Goal: Information Seeking & Learning: Learn about a topic

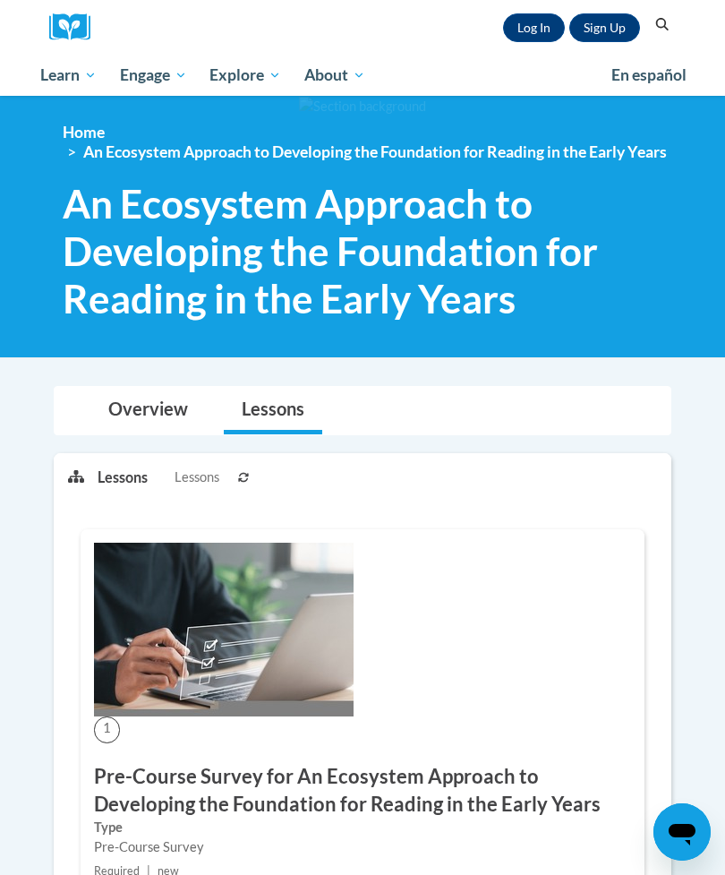
click at [517, 28] on link "Log In" at bounding box center [534, 27] width 62 height 29
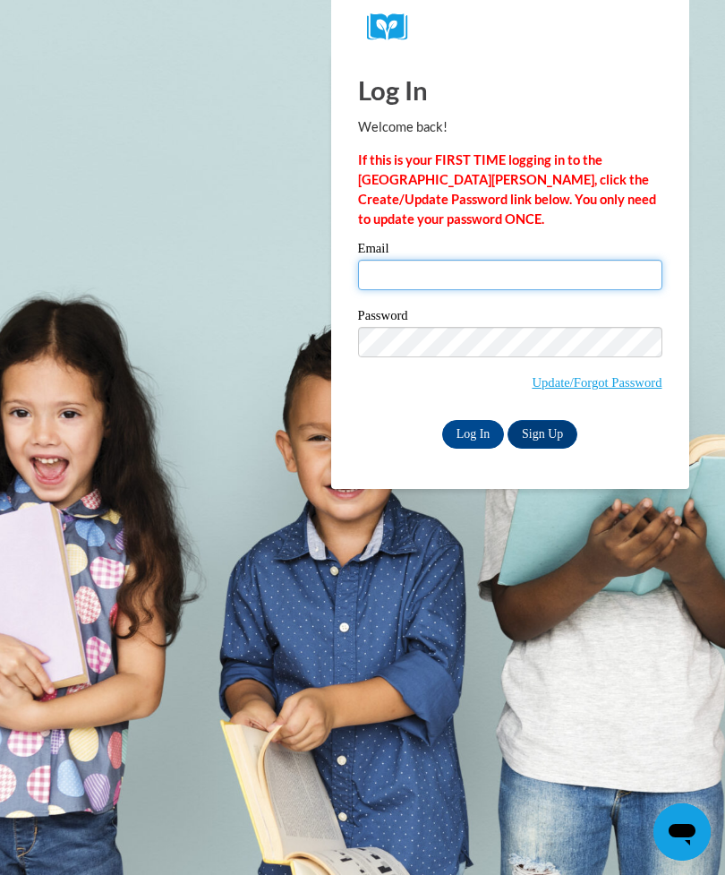
click at [465, 264] on input "Email" at bounding box center [510, 275] width 304 height 30
type input "harnold@pgsd.ms"
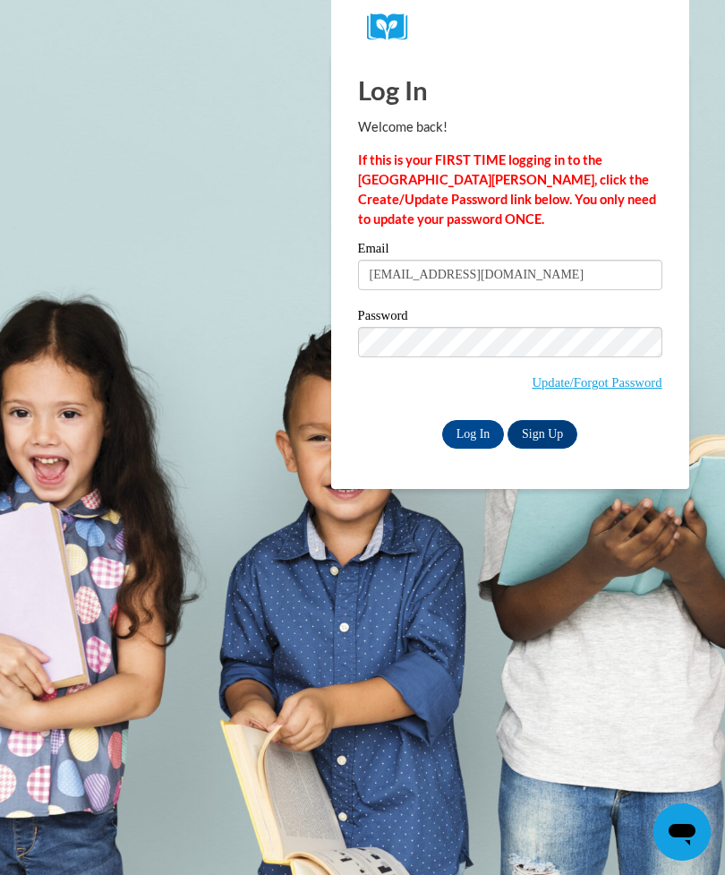
click at [482, 425] on input "Log In" at bounding box center [473, 434] width 63 height 29
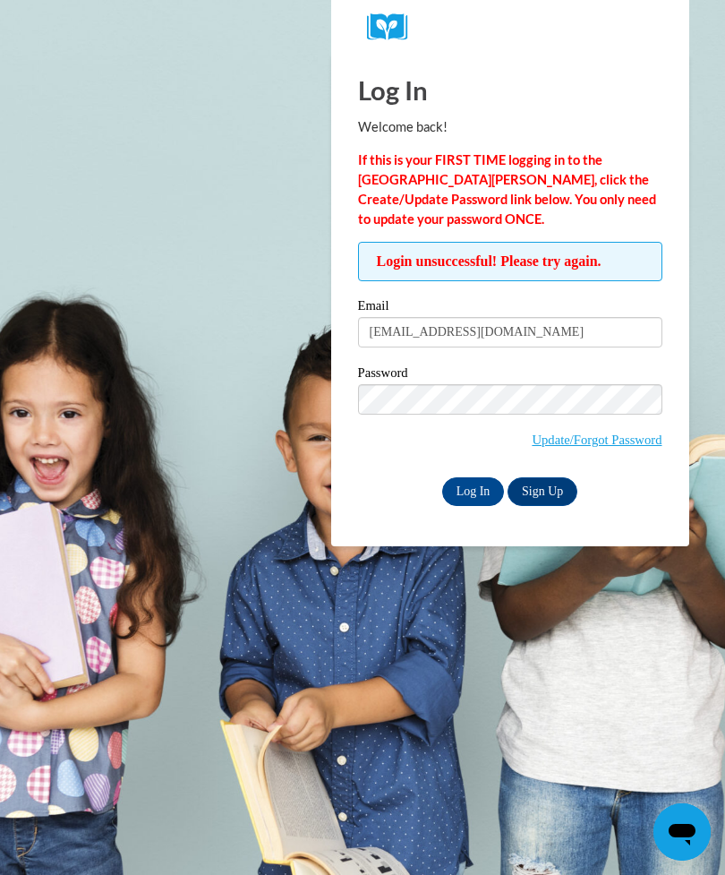
click at [467, 486] on input "Log In" at bounding box center [473, 491] width 63 height 29
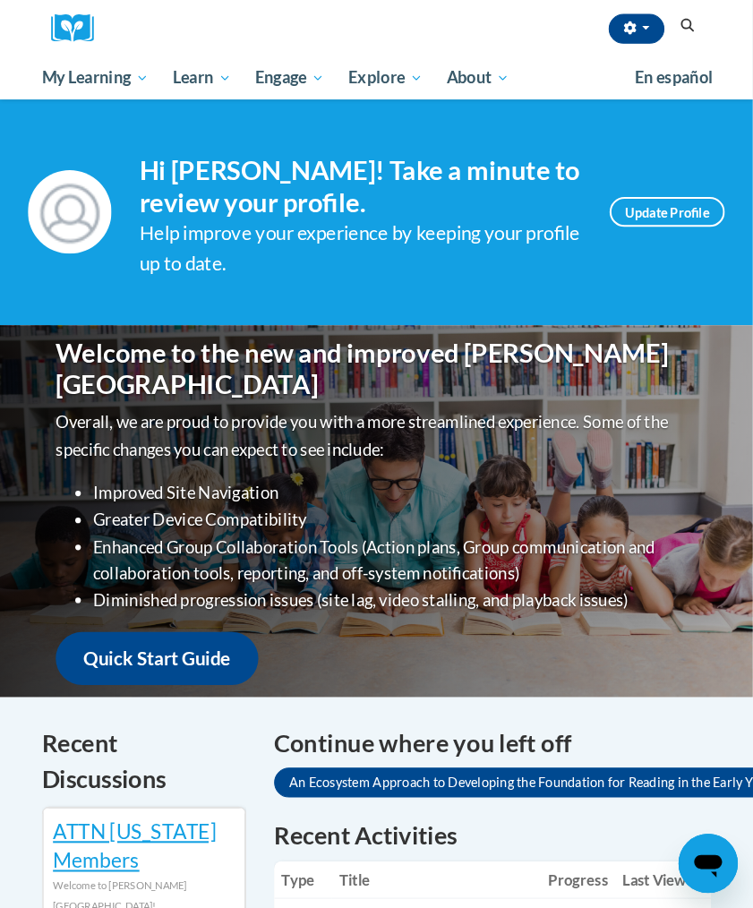
scroll to position [4, 0]
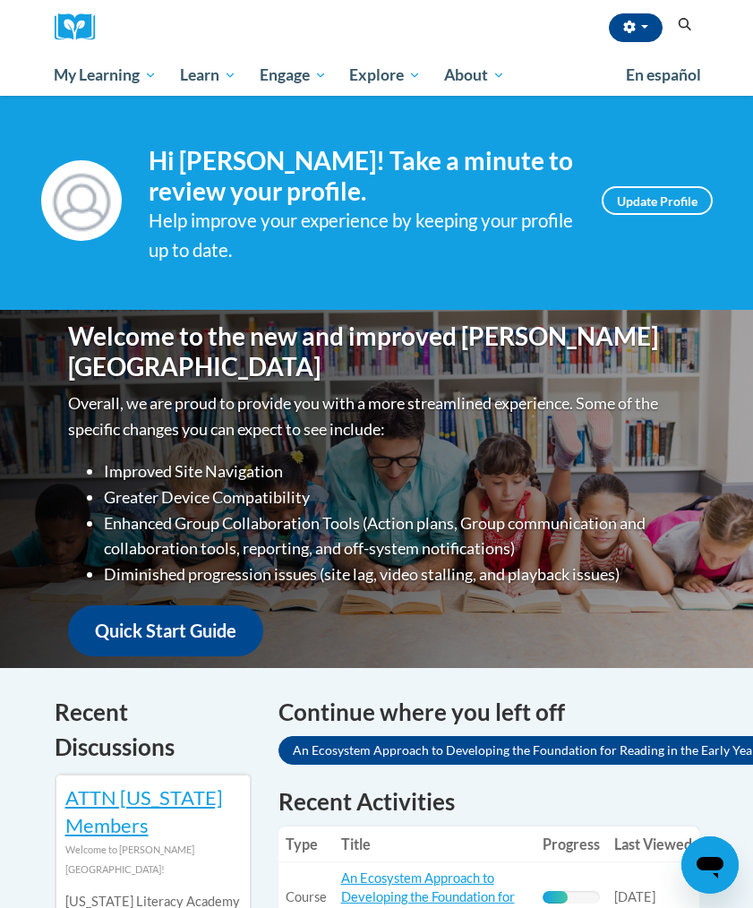
click at [0, 0] on span "Certificates" at bounding box center [0, 0] width 0 height 0
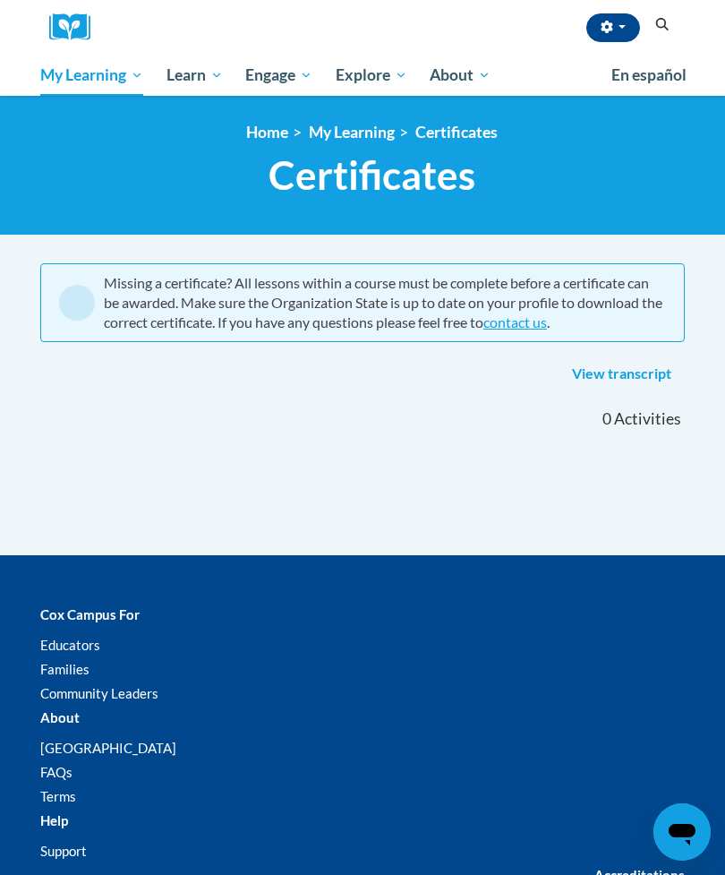
click at [0, 0] on span "My Course Progress" at bounding box center [0, 0] width 0 height 0
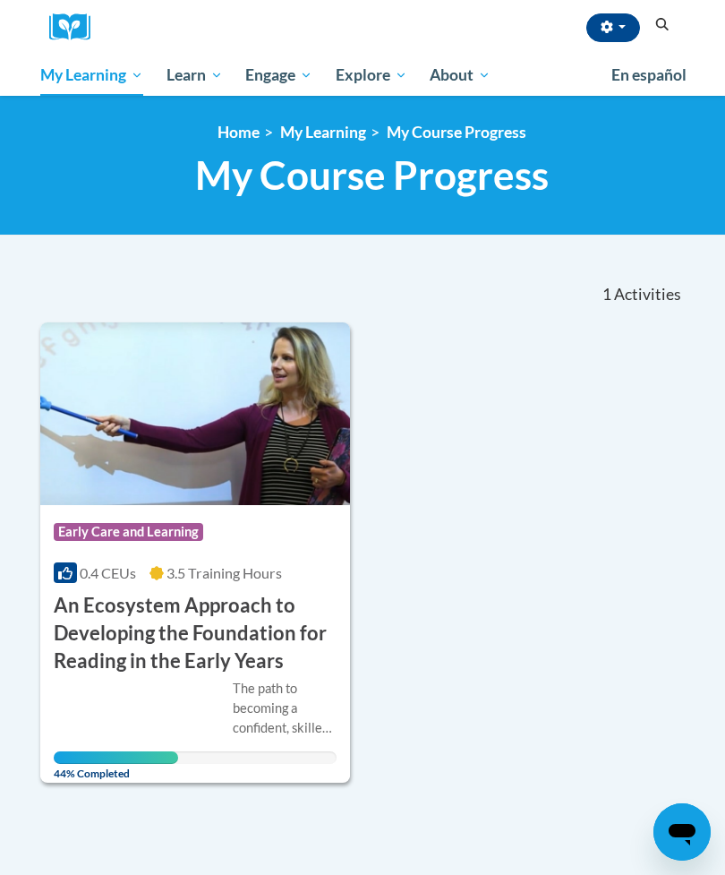
click at [270, 611] on h3 "An Ecosystem Approach to Developing the Foundation for Reading in the Early Yea…" at bounding box center [195, 633] width 283 height 82
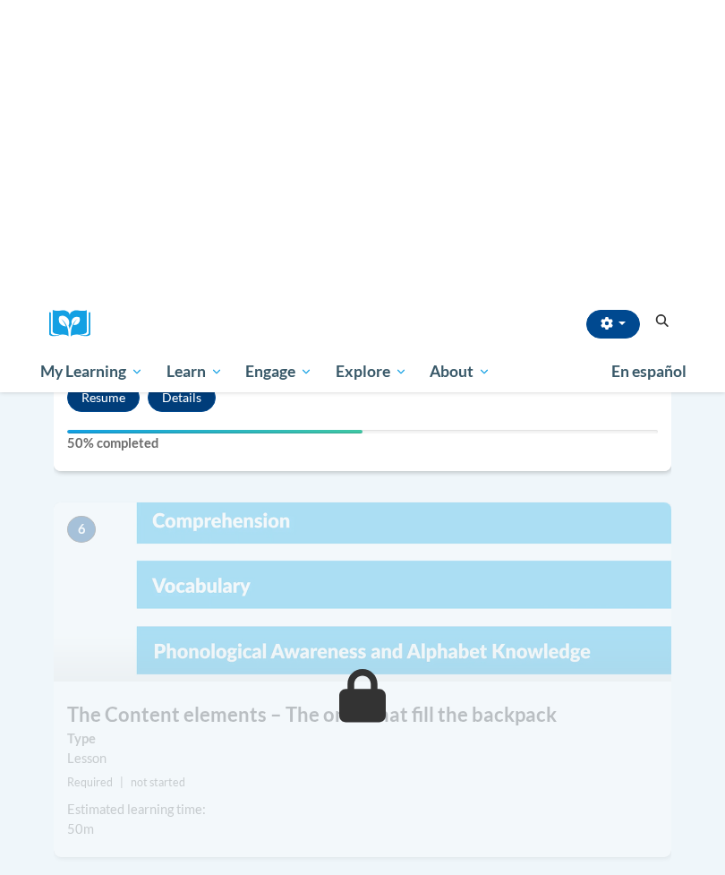
scroll to position [2355, 0]
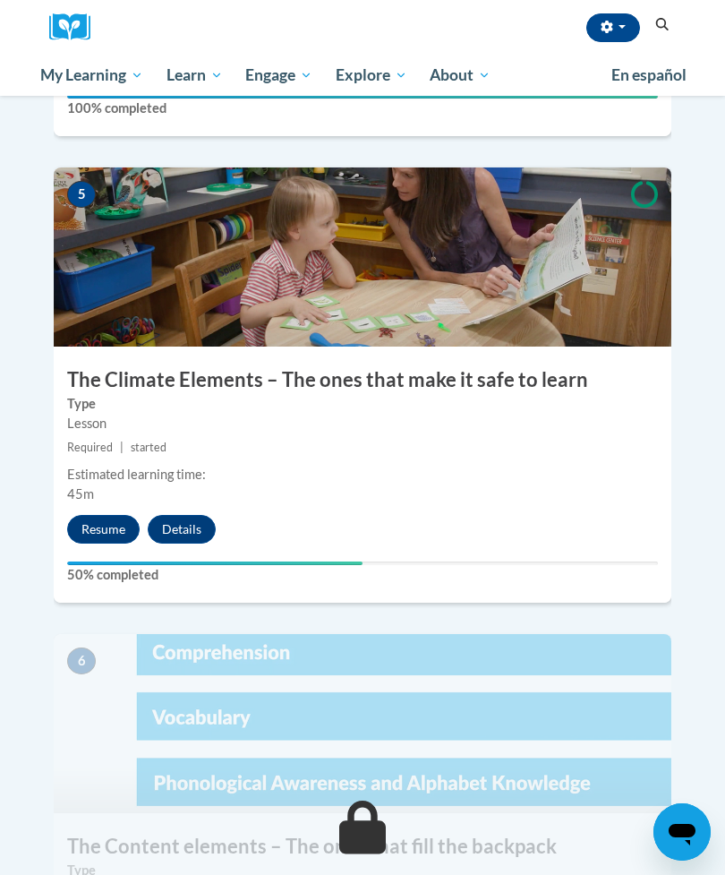
click at [93, 515] on button "Resume" at bounding box center [103, 529] width 73 height 29
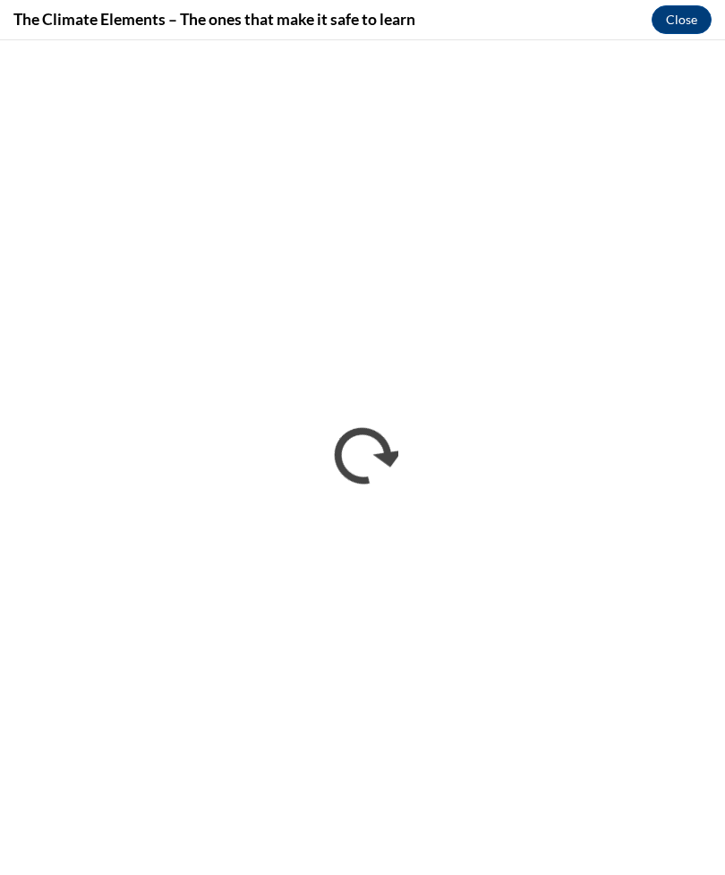
scroll to position [0, 0]
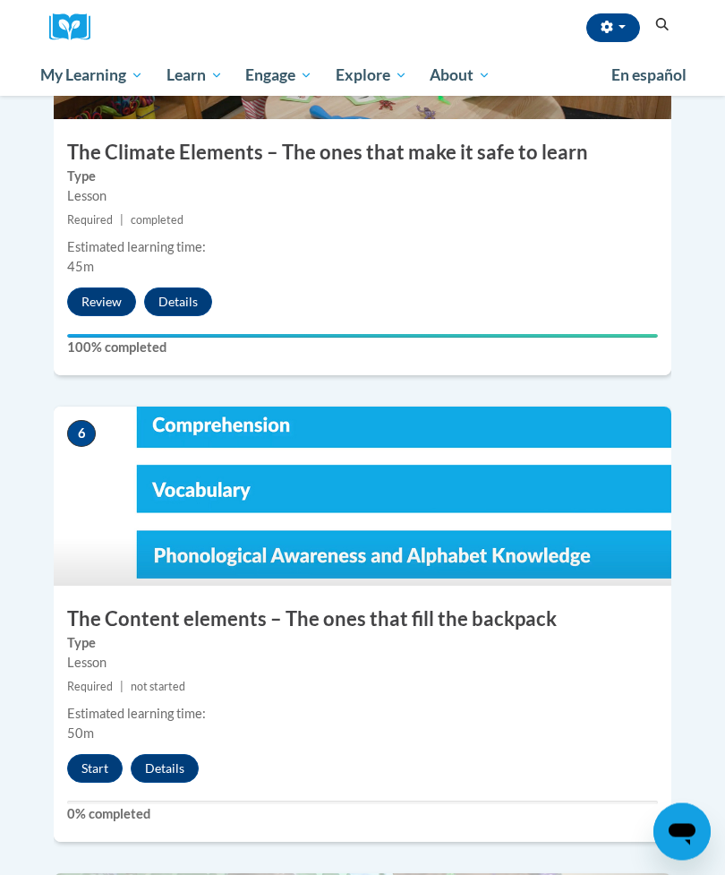
scroll to position [2583, 0]
click at [99, 754] on button "Start" at bounding box center [95, 768] width 56 height 29
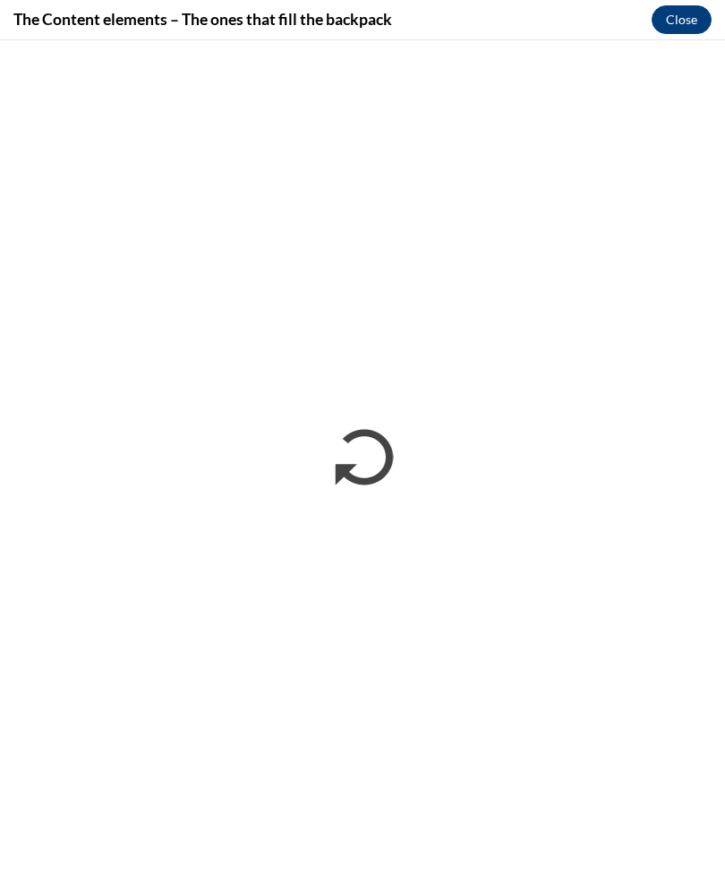
scroll to position [0, 0]
click at [385, 38] on div "The Content elements – The ones that fill the backpack Close" at bounding box center [362, 20] width 725 height 40
click at [688, 29] on button "Close" at bounding box center [682, 19] width 60 height 29
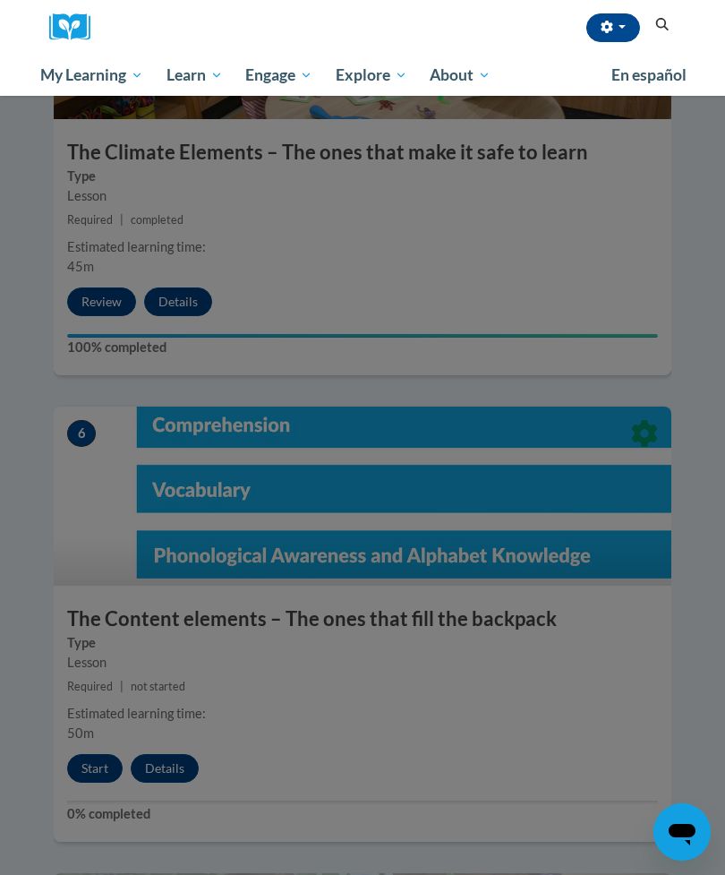
click at [91, 716] on div at bounding box center [362, 437] width 725 height 875
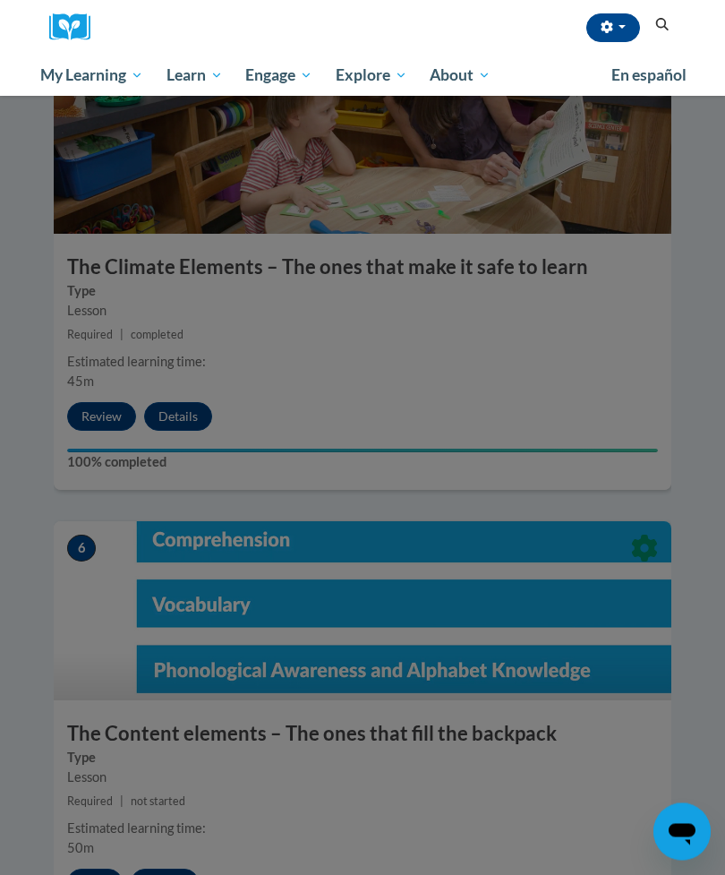
scroll to position [2473, 0]
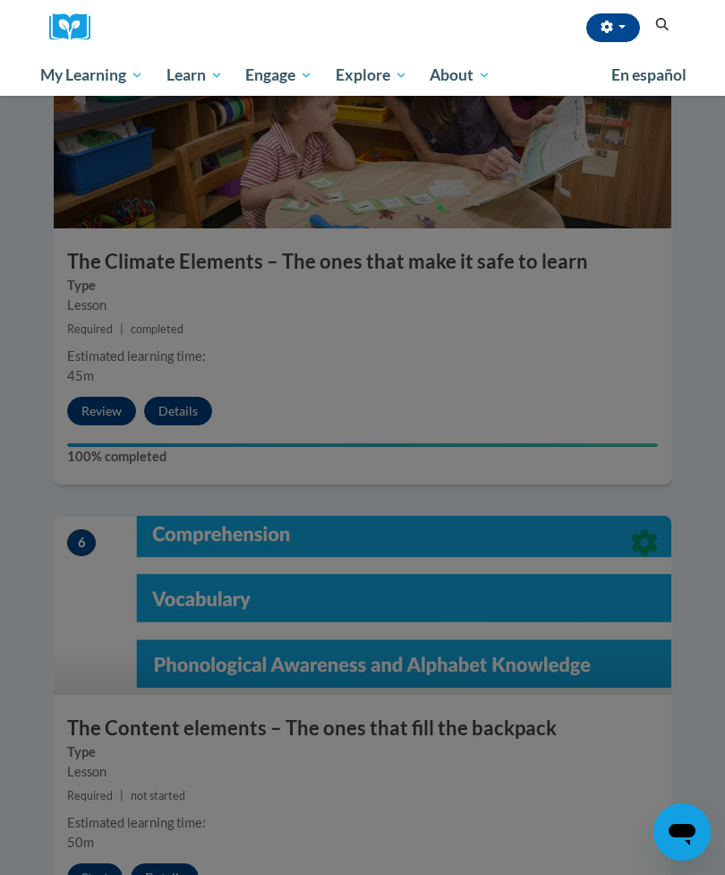
click at [98, 824] on div at bounding box center [362, 437] width 725 height 875
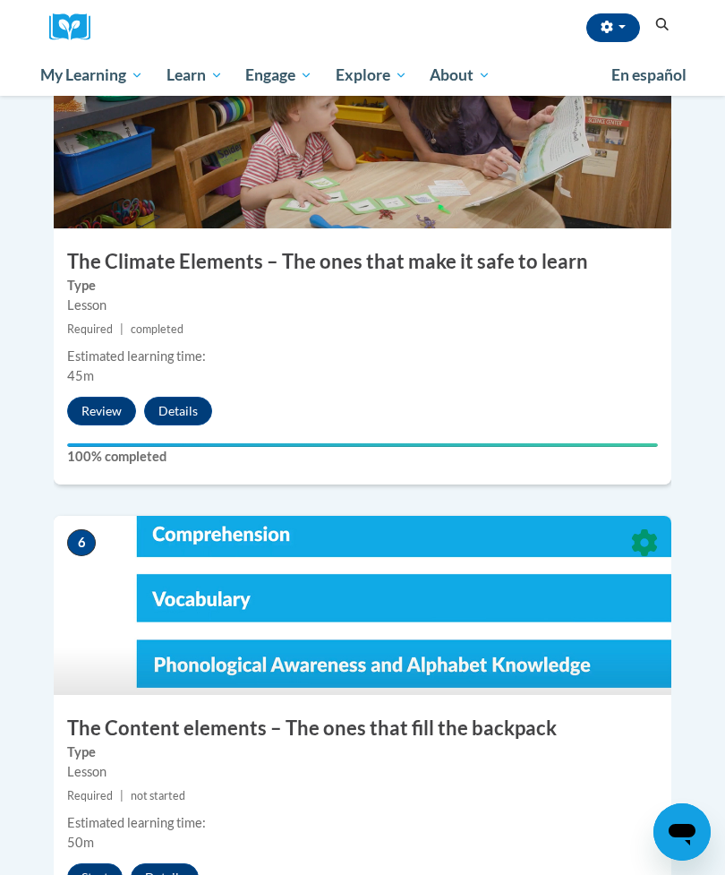
click at [101, 863] on button "Start" at bounding box center [95, 877] width 56 height 29
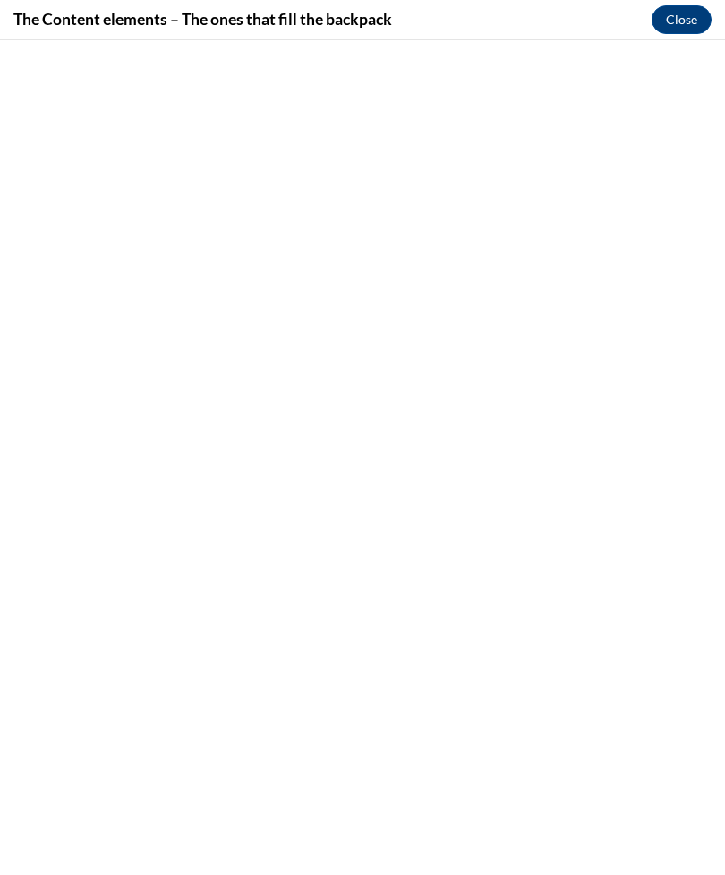
scroll to position [1689, 0]
click at [688, 25] on button "Close" at bounding box center [682, 19] width 60 height 29
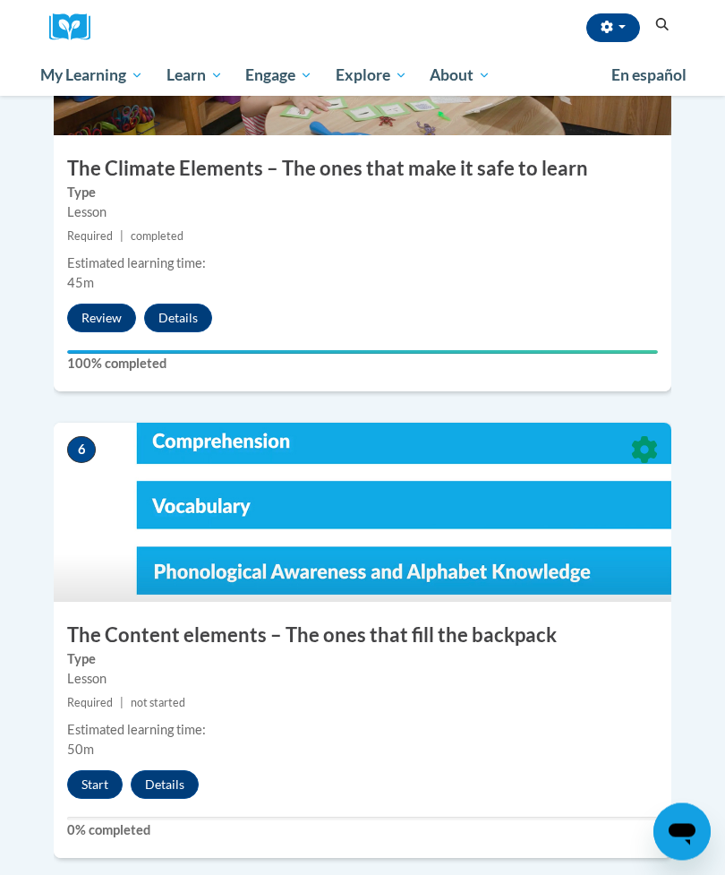
scroll to position [2567, 0]
click at [106, 770] on button "Start" at bounding box center [95, 784] width 56 height 29
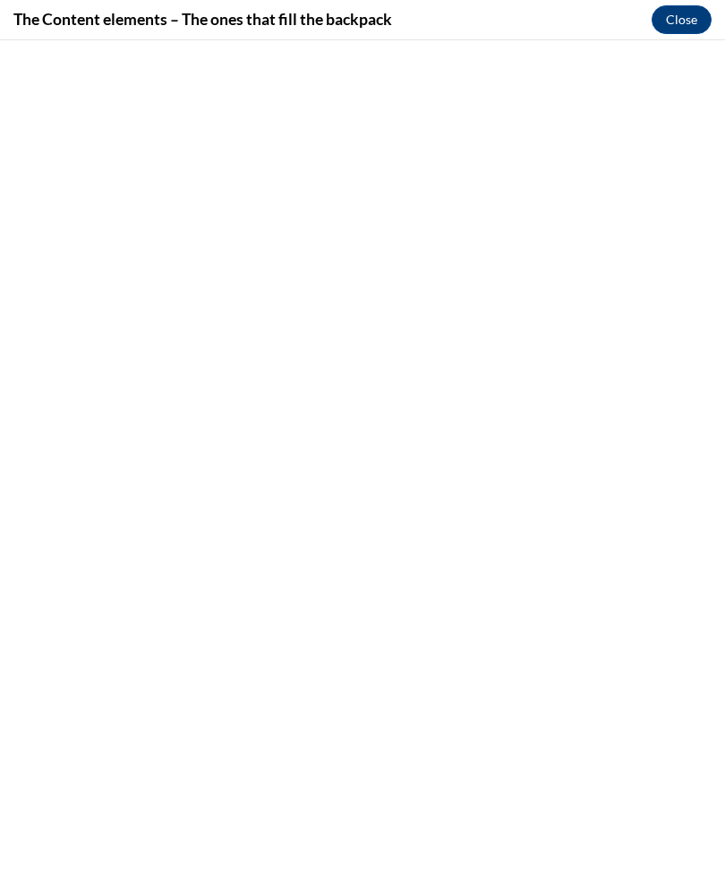
scroll to position [1835, 0]
click at [692, 14] on button "Close" at bounding box center [682, 19] width 60 height 29
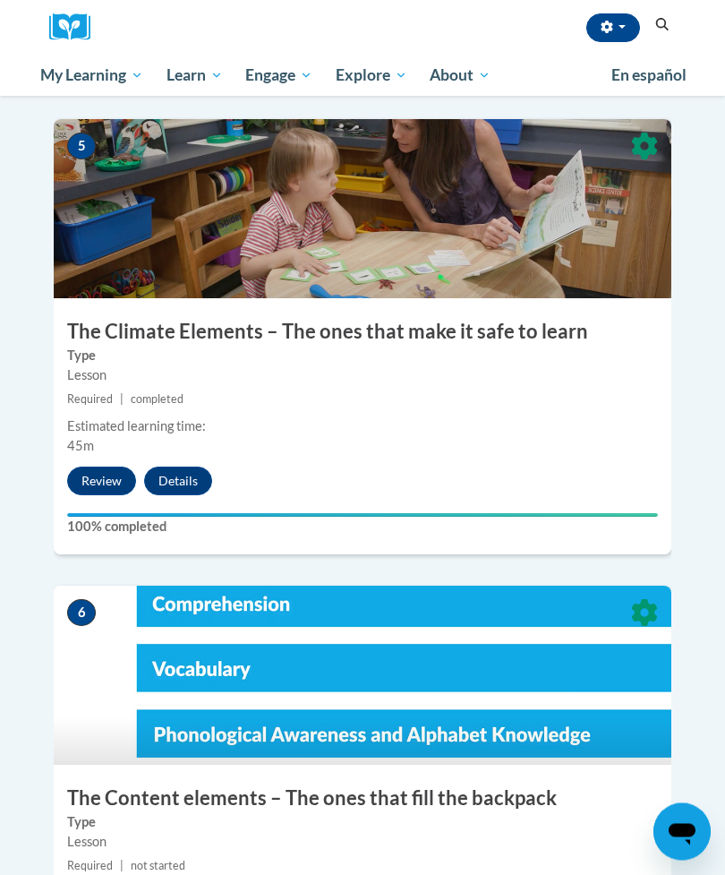
scroll to position [2411, 0]
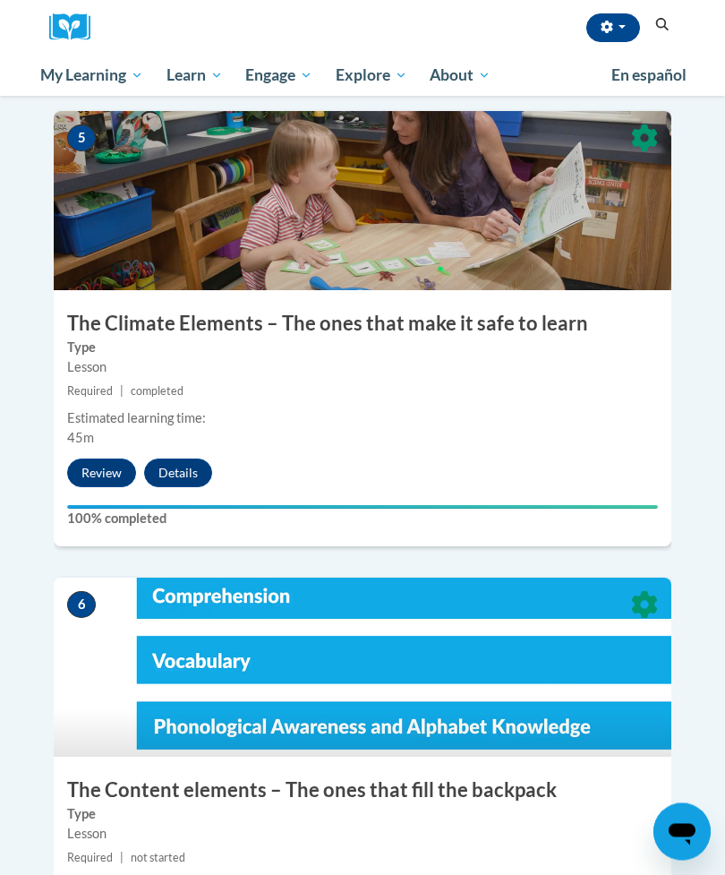
click at [463, 578] on img at bounding box center [363, 667] width 618 height 179
click at [474, 578] on img at bounding box center [363, 667] width 618 height 179
click at [481, 578] on img at bounding box center [363, 667] width 618 height 179
click at [480, 578] on img at bounding box center [363, 667] width 618 height 179
click at [428, 614] on img at bounding box center [363, 667] width 618 height 179
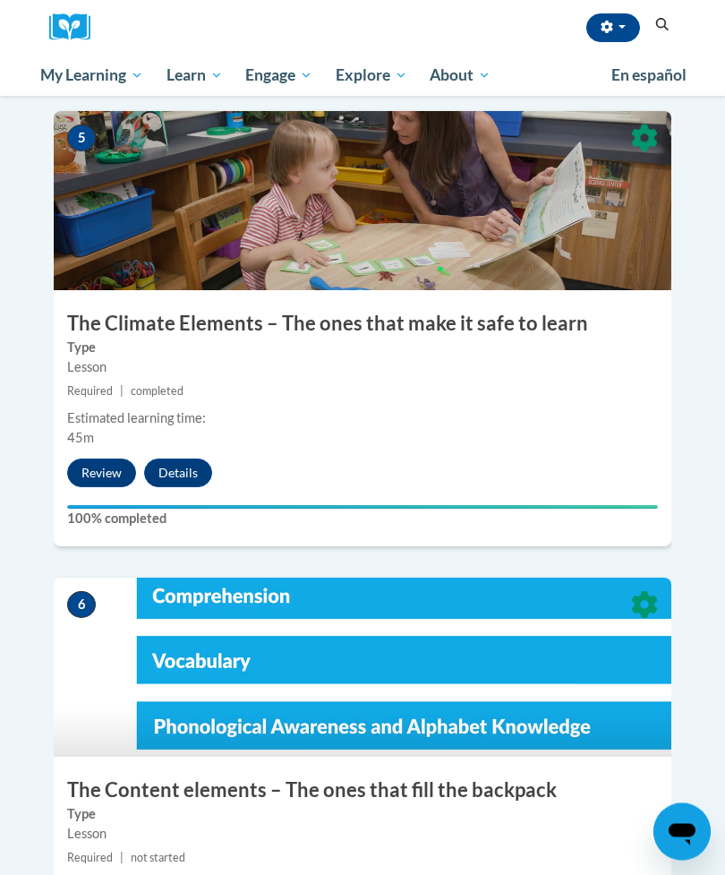
click at [432, 611] on img at bounding box center [363, 667] width 618 height 179
click at [437, 616] on img at bounding box center [363, 667] width 618 height 179
click at [443, 602] on img at bounding box center [363, 667] width 618 height 179
click at [442, 610] on img at bounding box center [363, 667] width 618 height 179
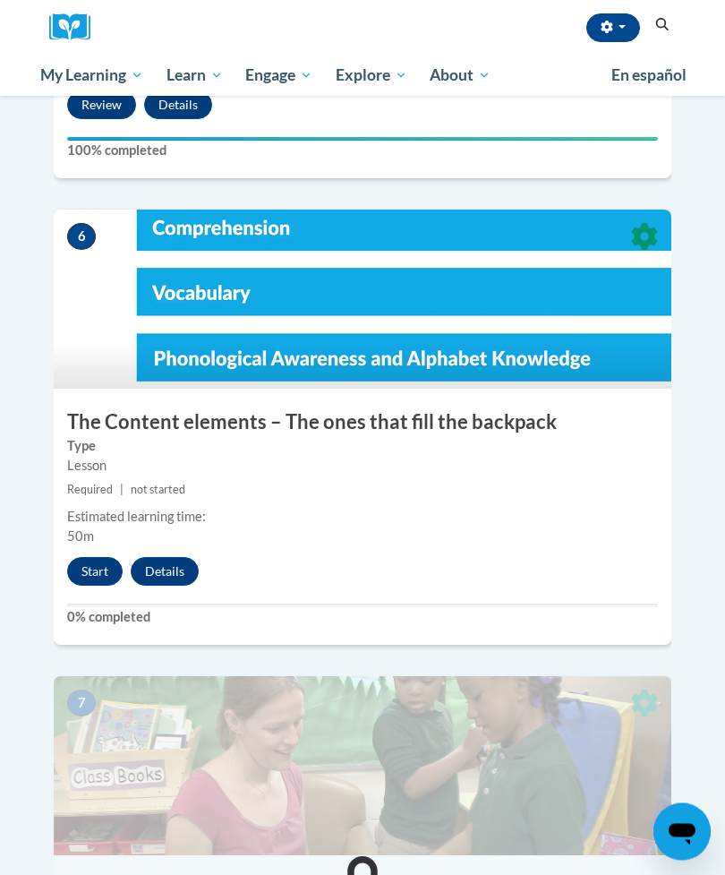
scroll to position [2779, 0]
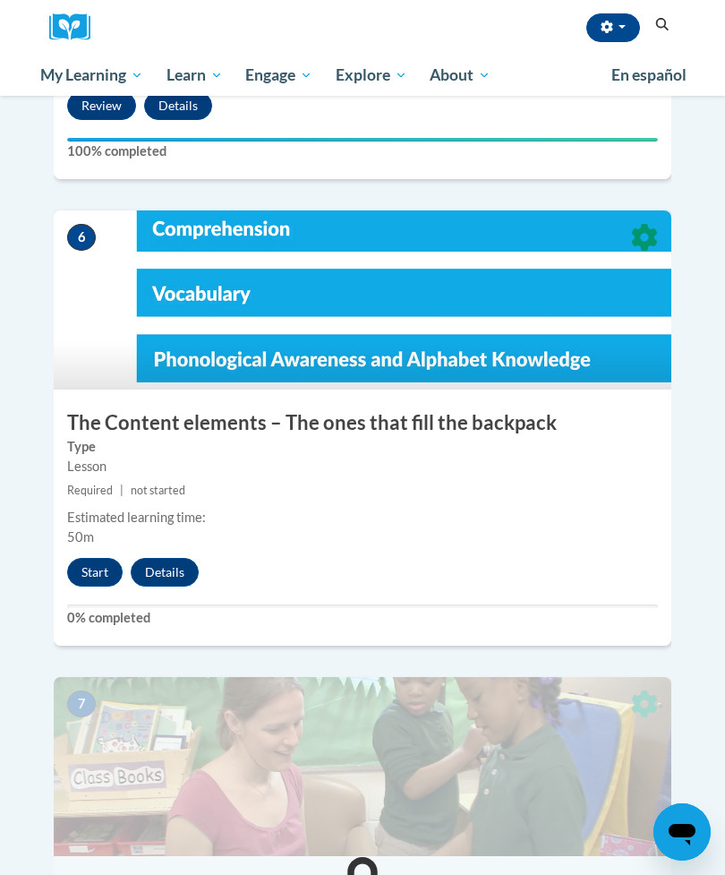
click at [94, 558] on button "Start" at bounding box center [95, 572] width 56 height 29
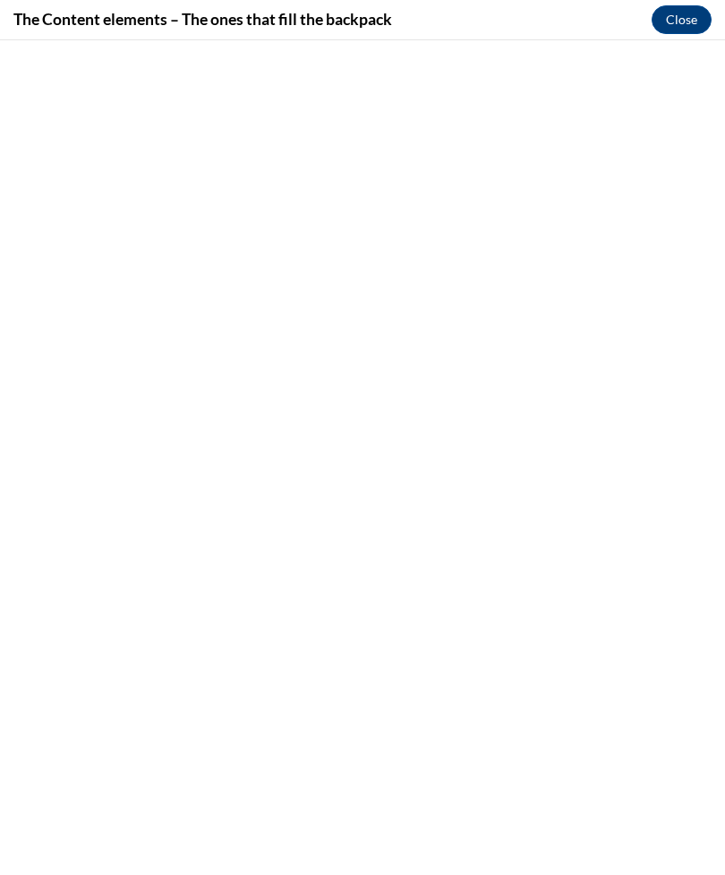
click at [702, 10] on button "Close" at bounding box center [682, 19] width 60 height 29
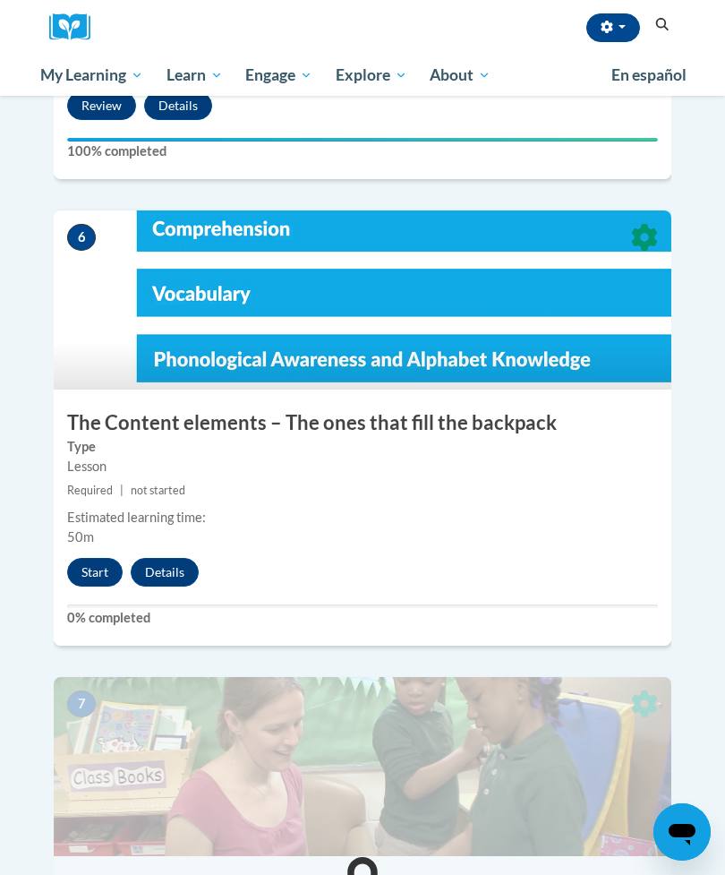
click at [97, 558] on button "Start" at bounding box center [95, 572] width 56 height 29
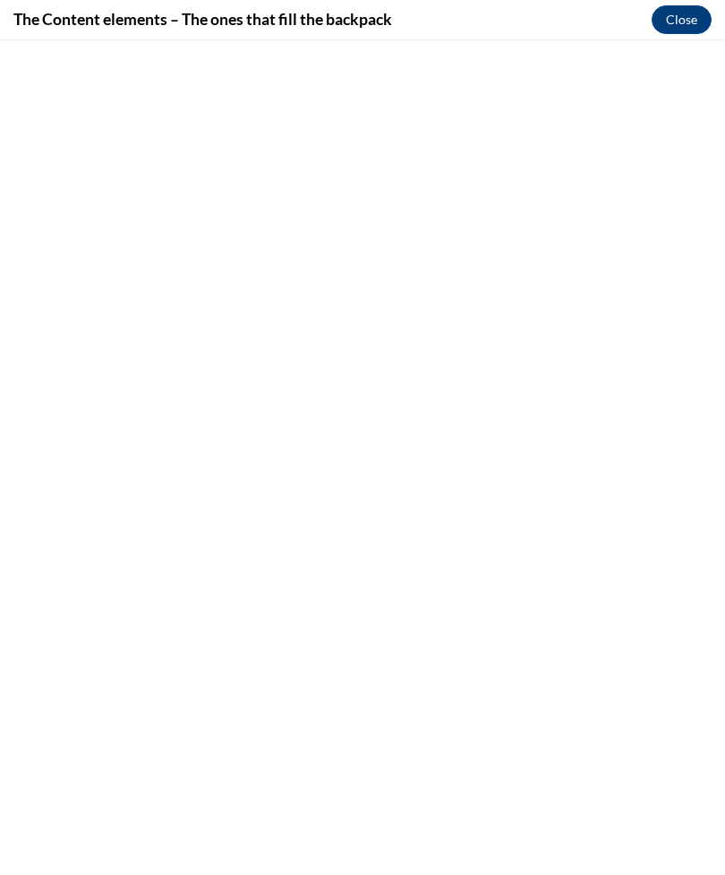
click at [694, 20] on button "Close" at bounding box center [682, 19] width 60 height 29
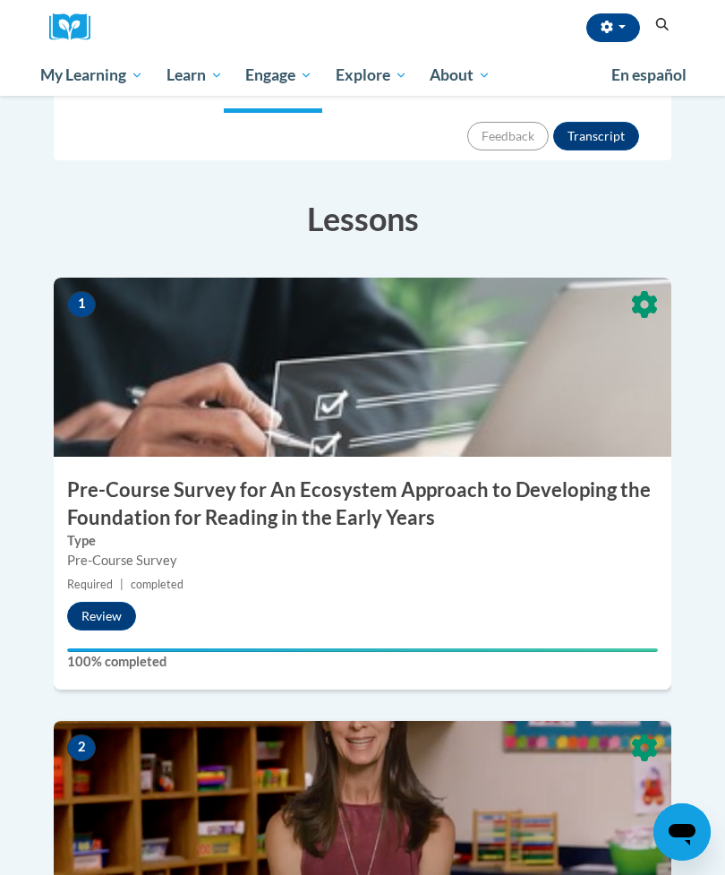
scroll to position [0, 0]
